Goal: Task Accomplishment & Management: Use online tool/utility

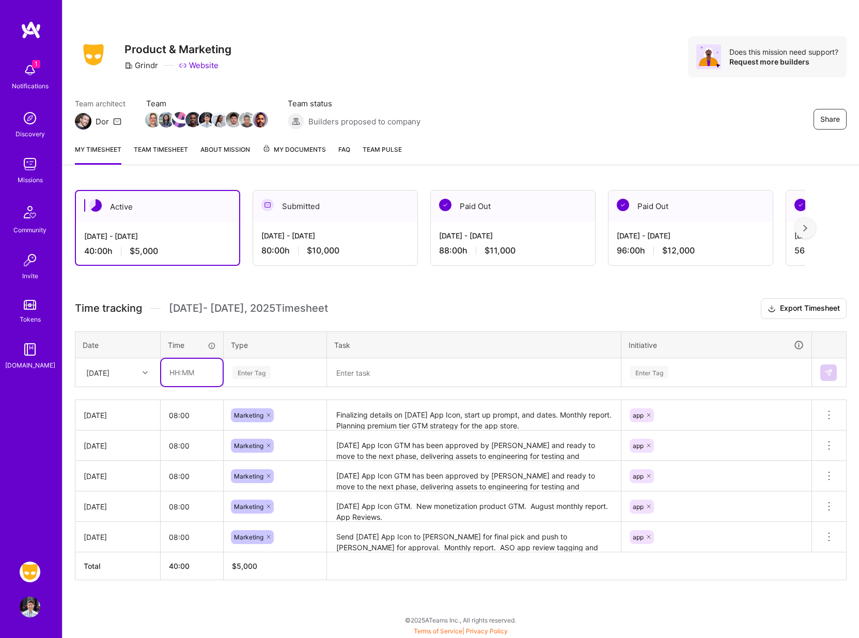
click at [194, 369] on input "text" at bounding box center [191, 372] width 61 height 27
click at [135, 372] on div "[DATE]" at bounding box center [109, 372] width 57 height 17
click at [107, 418] on div "[DATE]" at bounding box center [118, 421] width 84 height 19
click at [136, 372] on div "[DATE]" at bounding box center [109, 372] width 57 height 17
click at [106, 536] on div "[DATE]" at bounding box center [118, 535] width 84 height 19
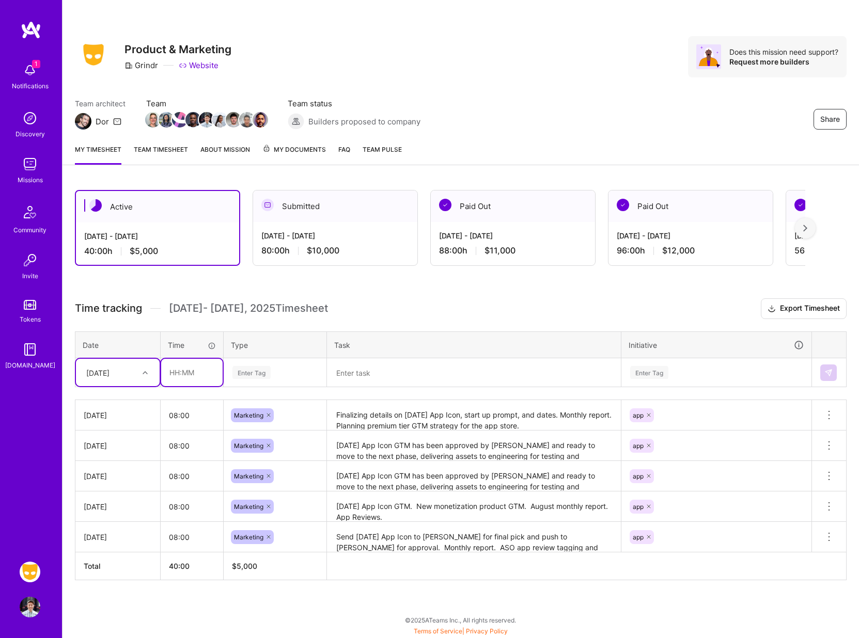
click at [197, 380] on input "text" at bounding box center [191, 372] width 61 height 27
type input "08:00"
click at [245, 364] on div "Enter Tag" at bounding box center [275, 372] width 102 height 27
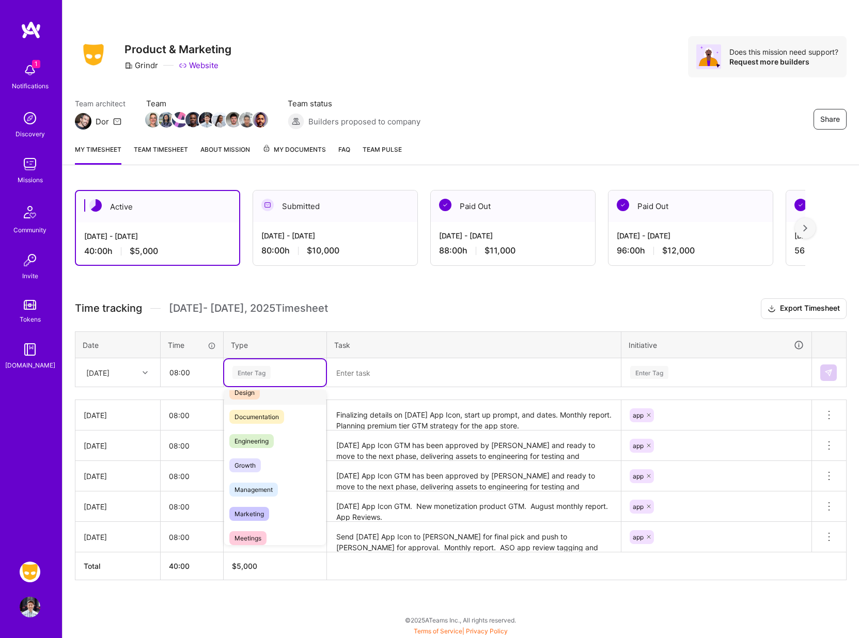
scroll to position [46, 0]
click at [245, 499] on span "Marketing" at bounding box center [249, 506] width 40 height 14
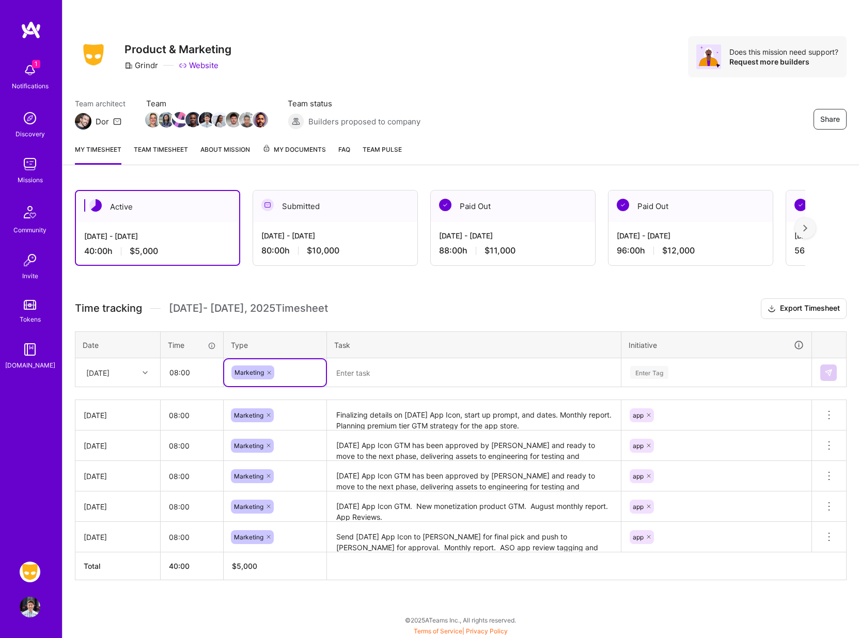
click at [364, 374] on textarea at bounding box center [474, 372] width 292 height 27
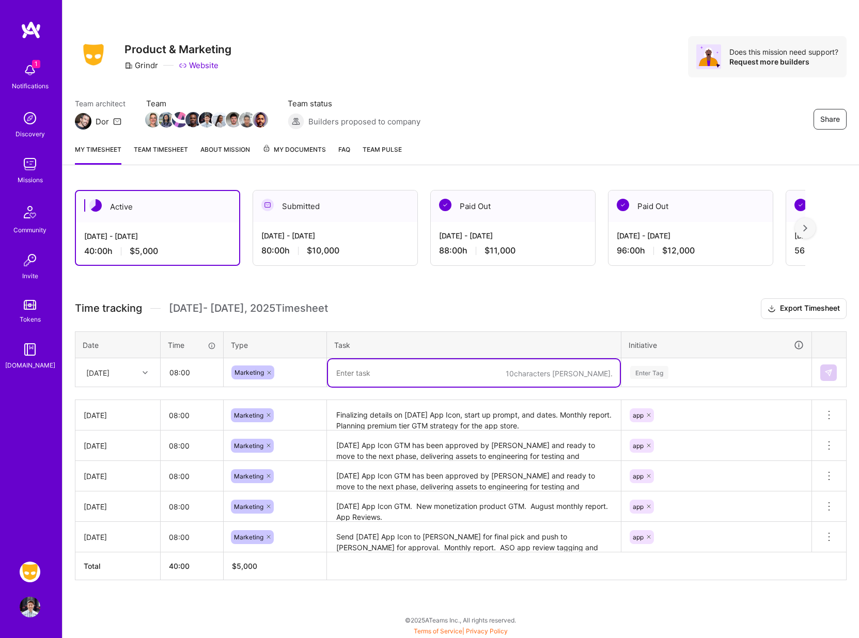
click at [371, 374] on textarea at bounding box center [474, 372] width 292 height 27
click at [389, 423] on textarea "Finalizing details on [DATE] App Icon, start up prompt, and dates. Monthly repo…" at bounding box center [474, 415] width 292 height 28
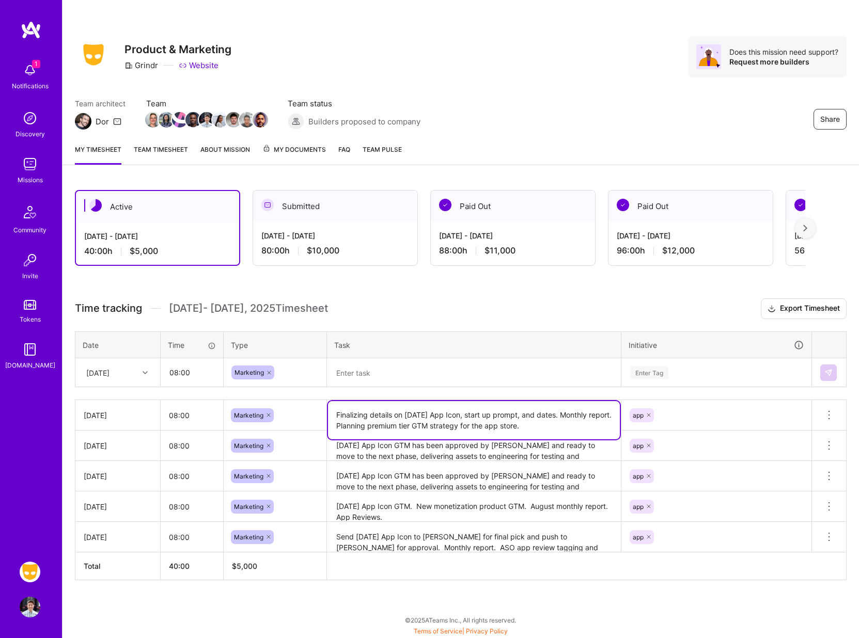
click at [389, 423] on textarea "Finalizing details on [DATE] App Icon, start up prompt, and dates. Monthly repo…" at bounding box center [474, 420] width 292 height 38
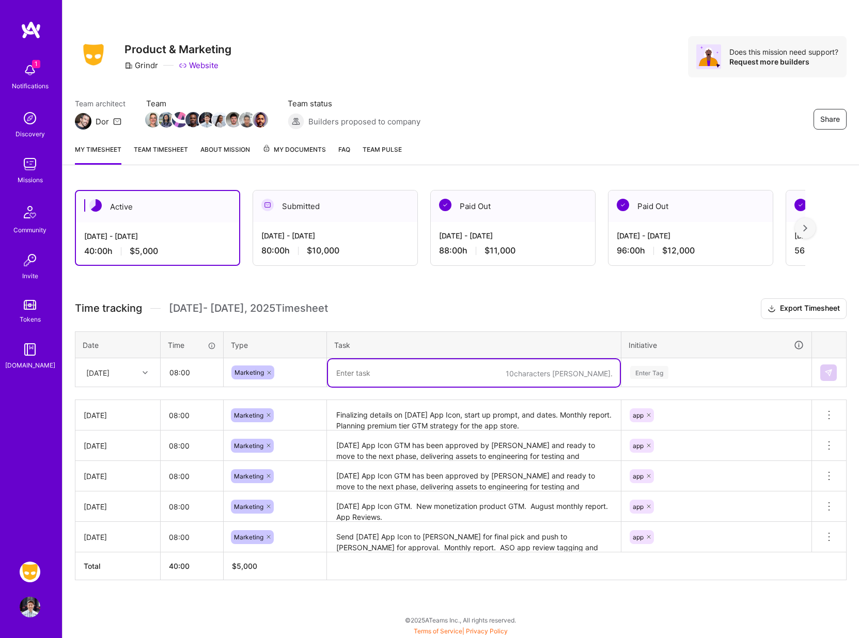
click at [392, 378] on textarea at bounding box center [474, 372] width 292 height 27
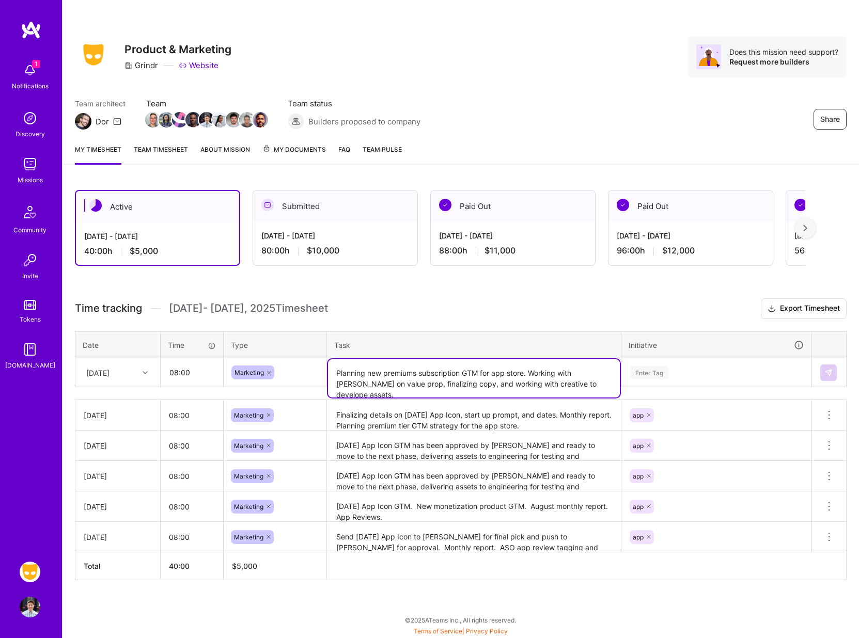
click at [542, 384] on textarea "Planning new premiums subscription GTM for app store. Working with [PERSON_NAME…" at bounding box center [474, 378] width 292 height 38
click at [592, 388] on textarea "Planning new premiums subscription GTM for app store. Working with [PERSON_NAME…" at bounding box center [474, 378] width 292 height 38
type textarea "Planning new premiums subscription GTM for app store. Working with [PERSON_NAME…"
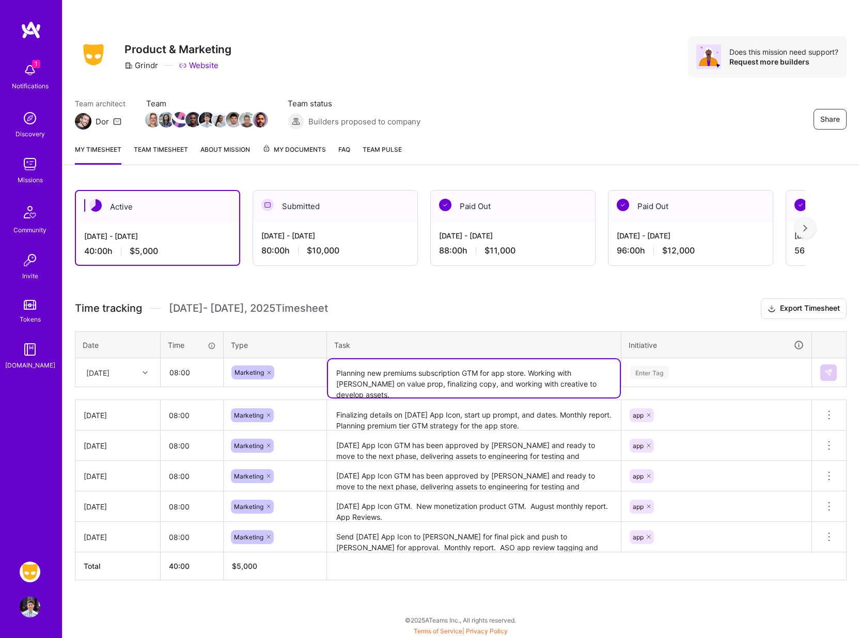
click at [647, 374] on div "Enter Tag" at bounding box center [649, 373] width 38 height 16
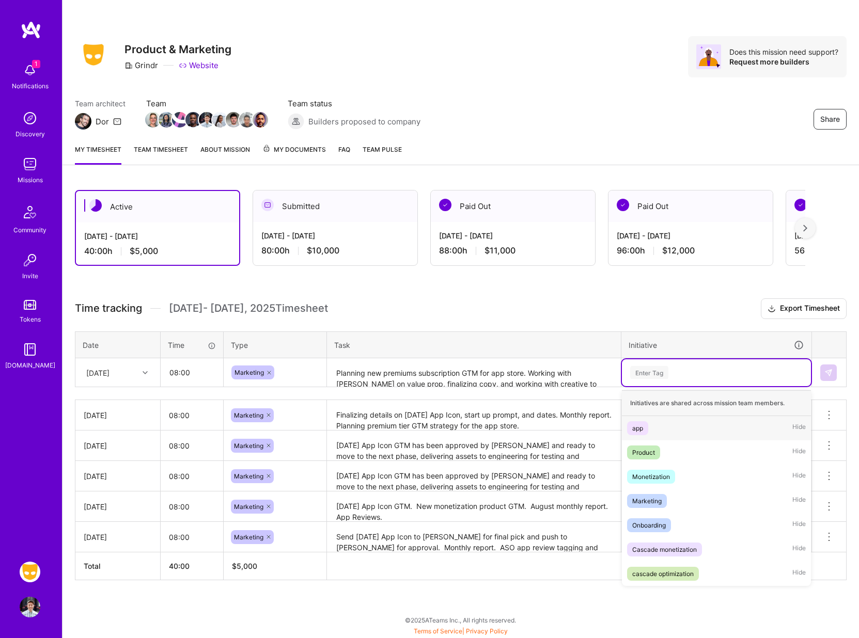
click at [638, 429] on div "app" at bounding box center [637, 428] width 11 height 11
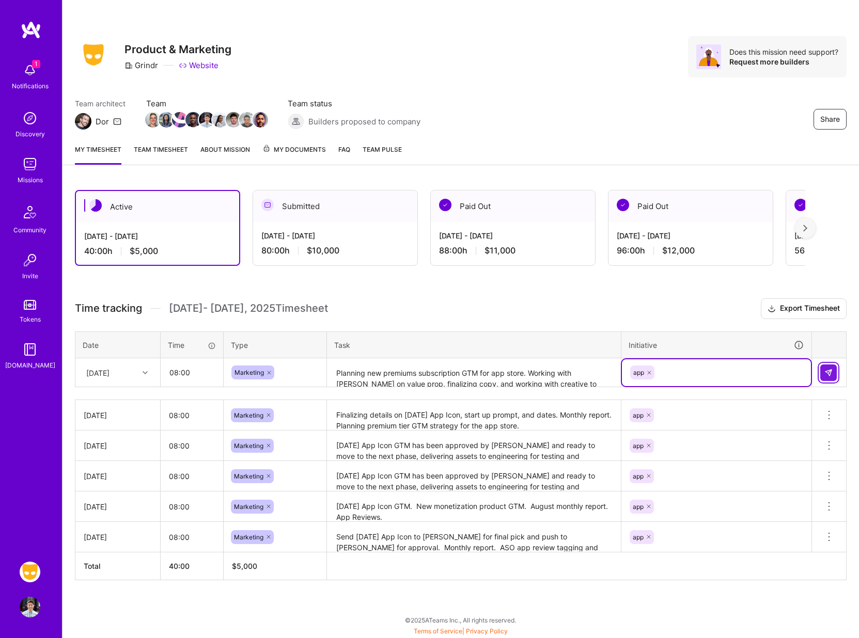
click at [828, 371] on img at bounding box center [828, 373] width 8 height 8
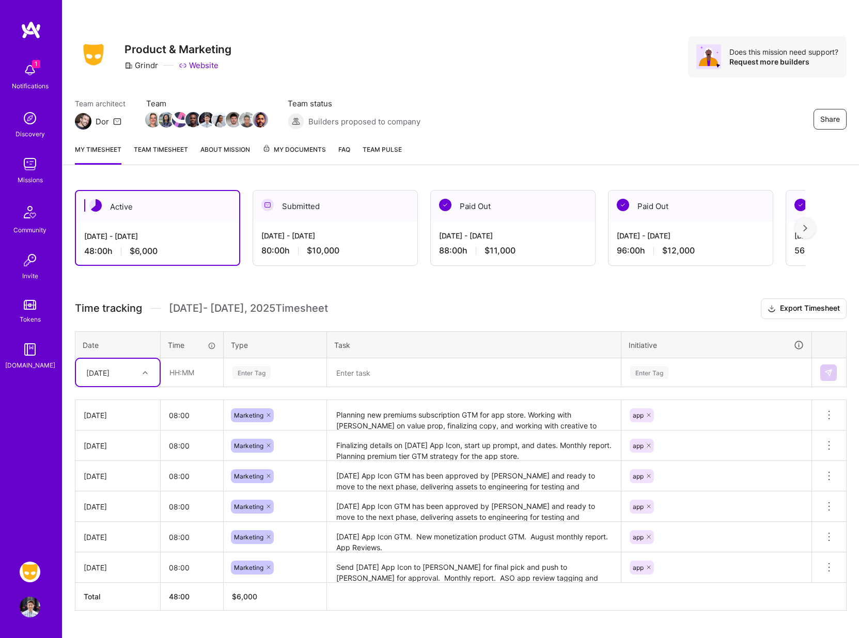
click at [135, 381] on div "[DATE]" at bounding box center [109, 372] width 57 height 17
click at [116, 530] on div "[DATE]" at bounding box center [118, 533] width 84 height 19
click at [185, 370] on input "text" at bounding box center [191, 372] width 61 height 27
type input "08:00"
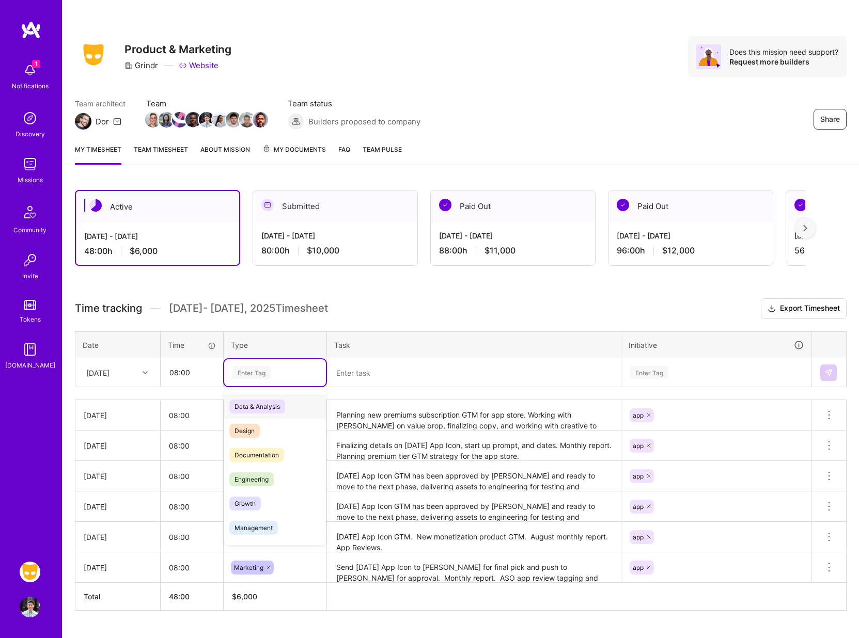
click at [252, 367] on div "Enter Tag" at bounding box center [251, 373] width 38 height 16
click at [251, 525] on span "Marketing" at bounding box center [249, 519] width 40 height 14
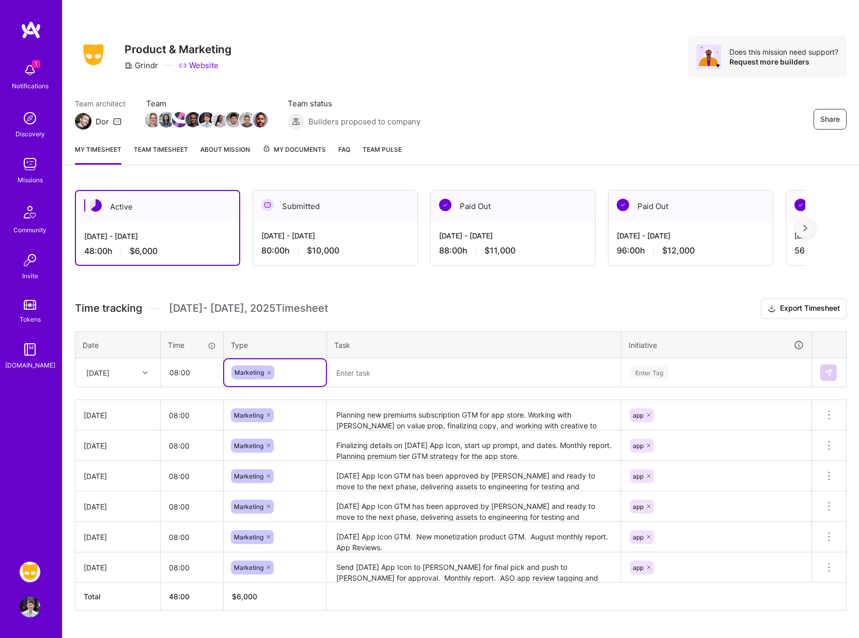
click at [345, 376] on textarea at bounding box center [474, 372] width 292 height 27
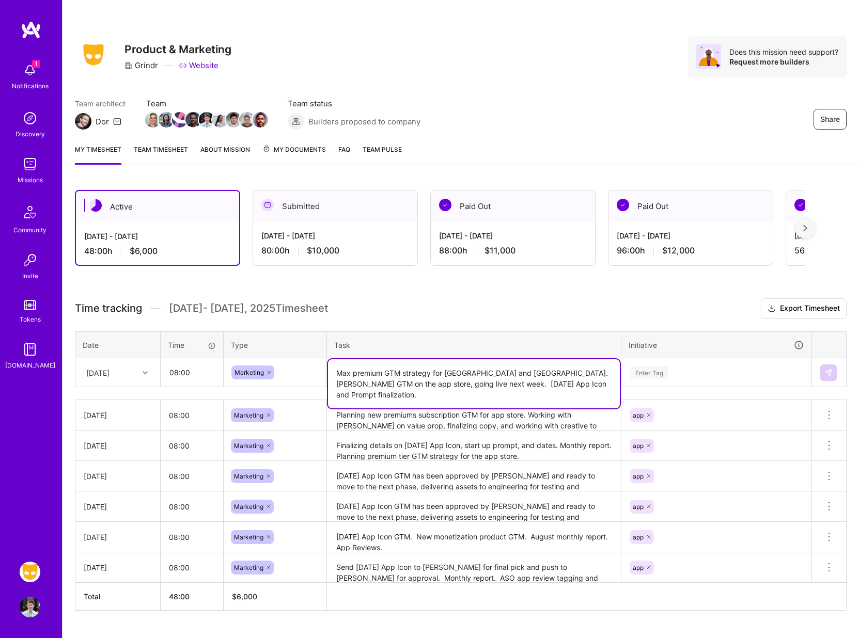
click at [656, 370] on div "Enter Tag" at bounding box center [649, 373] width 38 height 16
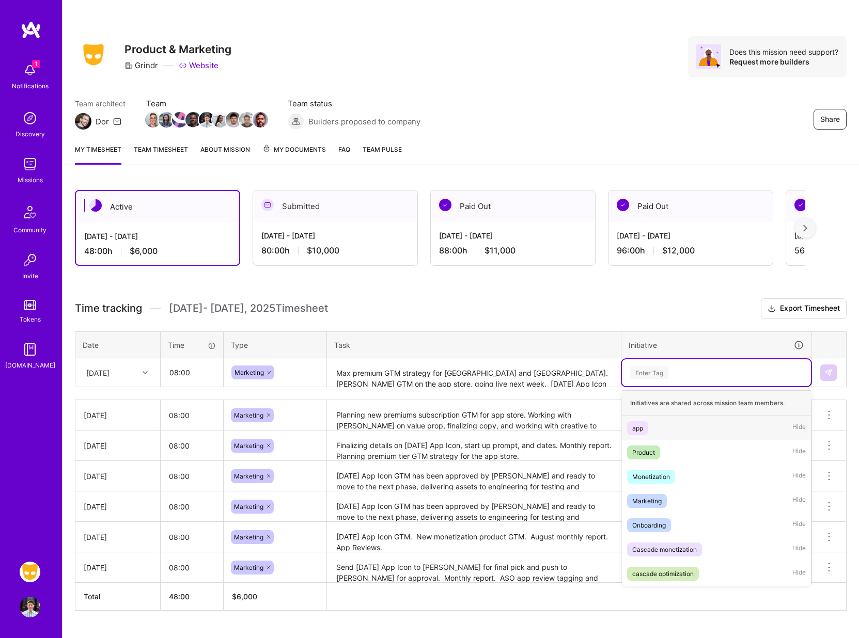
click at [640, 423] on div "app" at bounding box center [637, 428] width 11 height 11
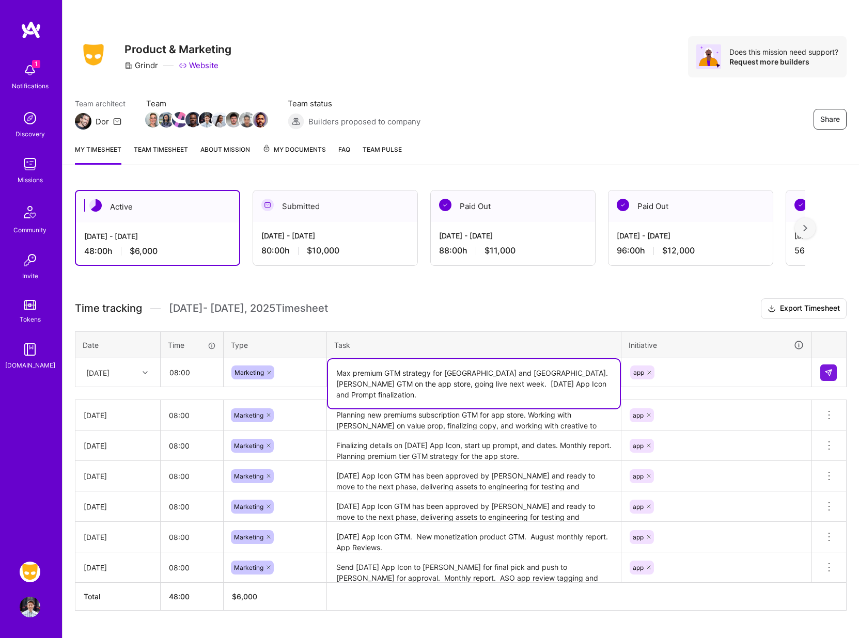
click at [589, 378] on textarea "Max premium GTM strategy for [GEOGRAPHIC_DATA] and [GEOGRAPHIC_DATA]. [PERSON_N…" at bounding box center [474, 383] width 292 height 49
type textarea "Max premium GTM strategy for [GEOGRAPHIC_DATA] and [GEOGRAPHIC_DATA]. [PERSON_N…"
click at [827, 373] on img at bounding box center [828, 373] width 8 height 8
